Goal: Task Accomplishment & Management: Use online tool/utility

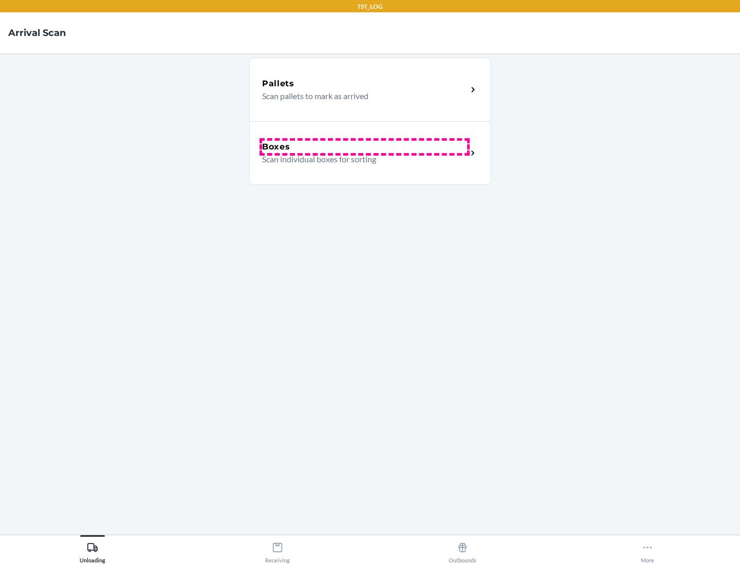
click at [364, 147] on div "Boxes" at bounding box center [364, 147] width 205 height 12
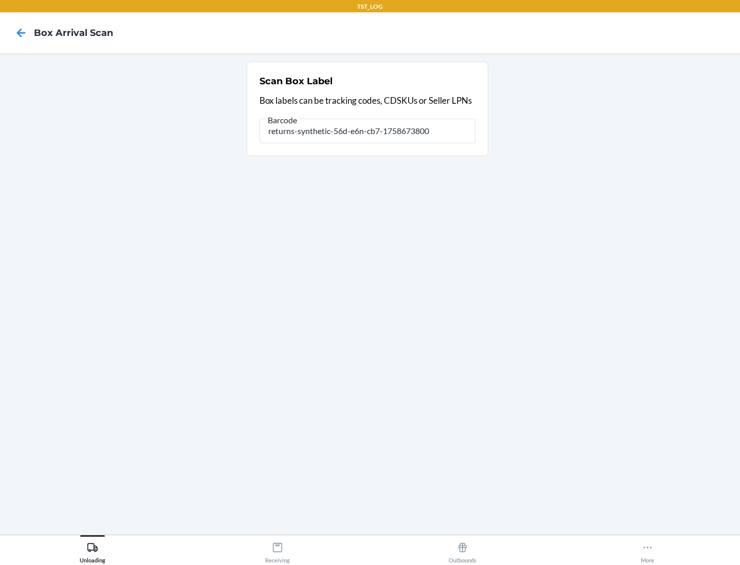
type input "returns-synthetic-56d-e6n-cb7-1758673800"
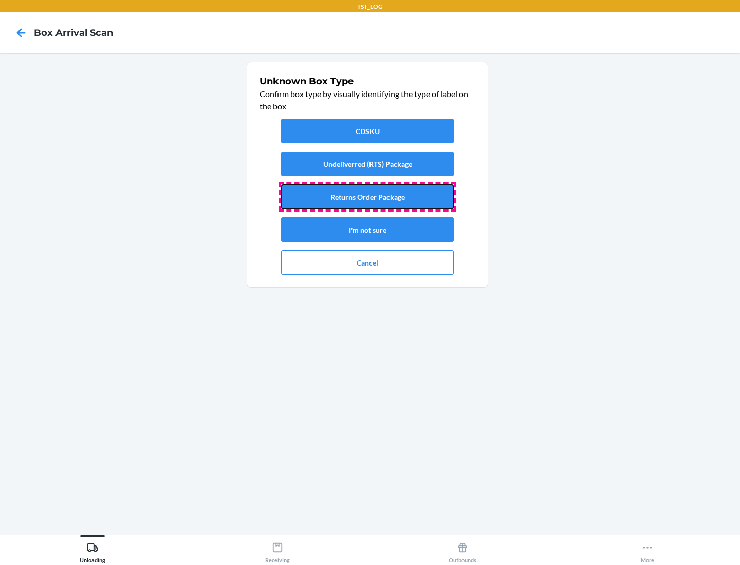
click at [367, 197] on button "Returns Order Package" at bounding box center [367, 196] width 173 height 25
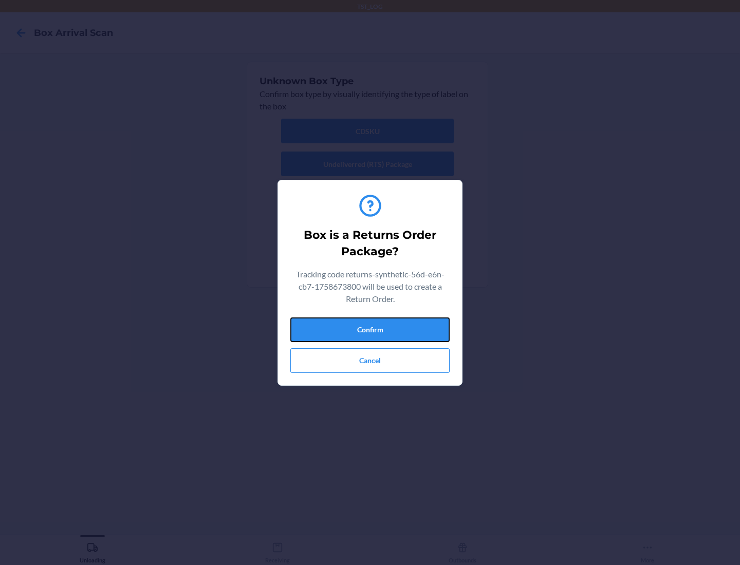
click at [370, 329] on button "Confirm" at bounding box center [369, 330] width 159 height 25
